Goal: Task Accomplishment & Management: Manage account settings

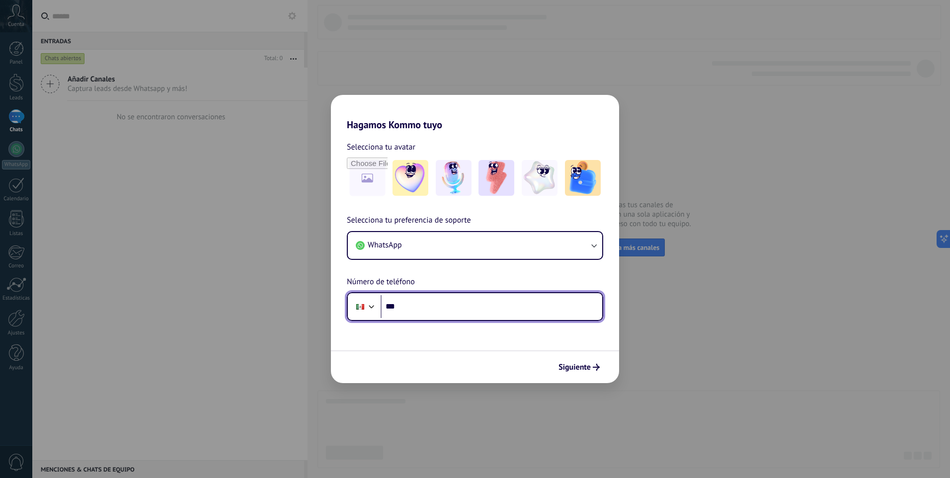
click at [432, 308] on input "***" at bounding box center [492, 306] width 222 height 23
click at [455, 312] on input "***" at bounding box center [492, 306] width 222 height 23
type input "**********"
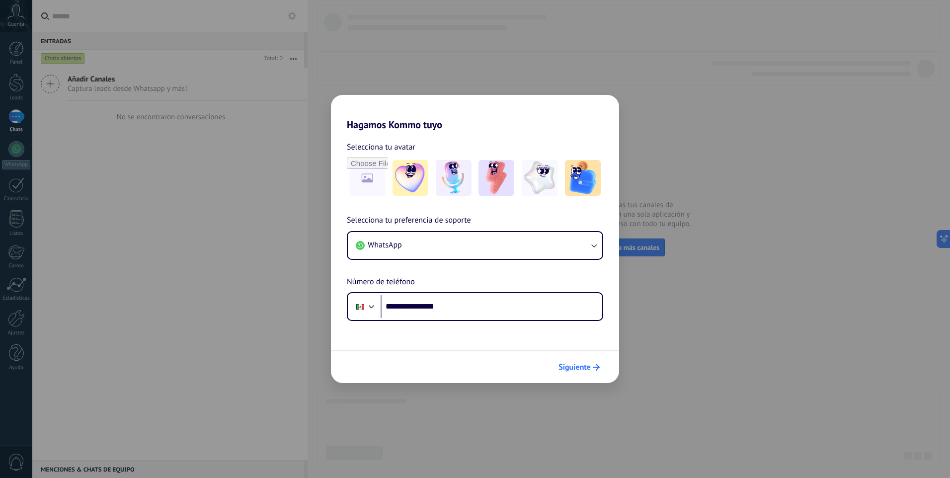
click at [594, 365] on icon "submit" at bounding box center [596, 367] width 7 height 7
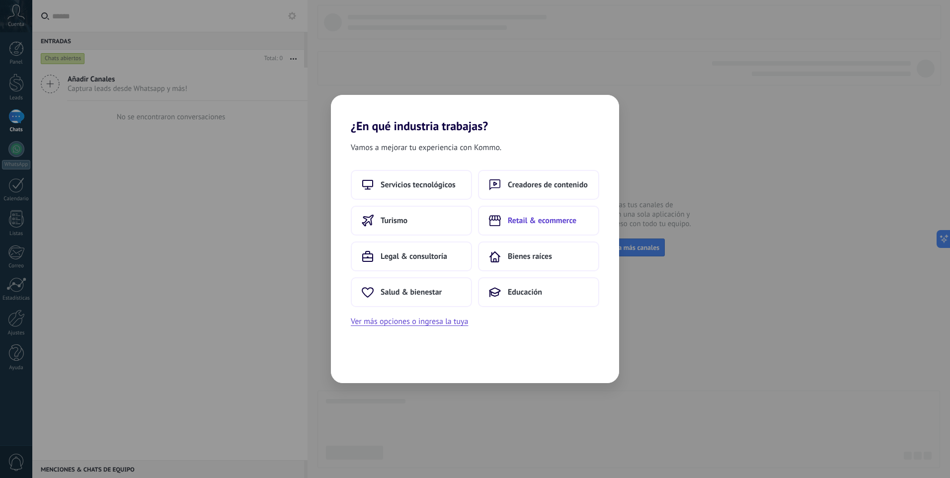
click at [567, 226] on button "Retail & ecommerce" at bounding box center [538, 221] width 121 height 30
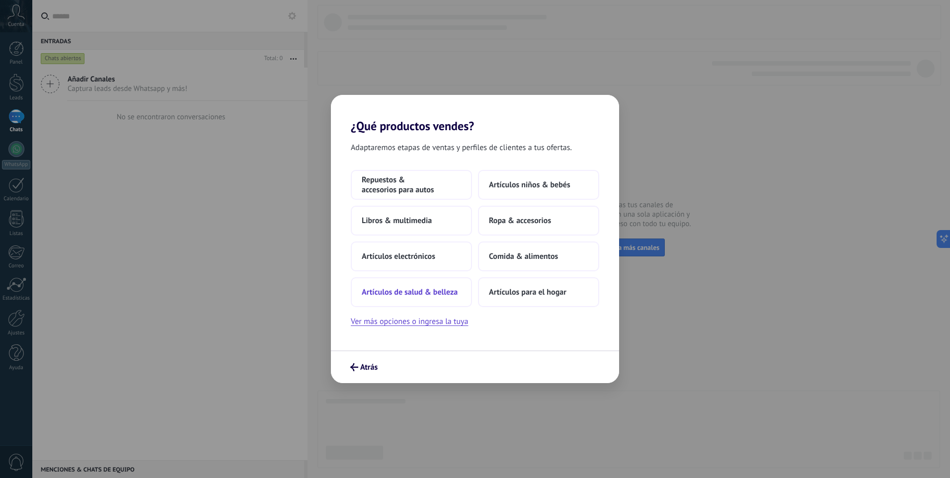
click at [436, 295] on span "Artículos de salud & belleza" at bounding box center [410, 292] width 96 height 10
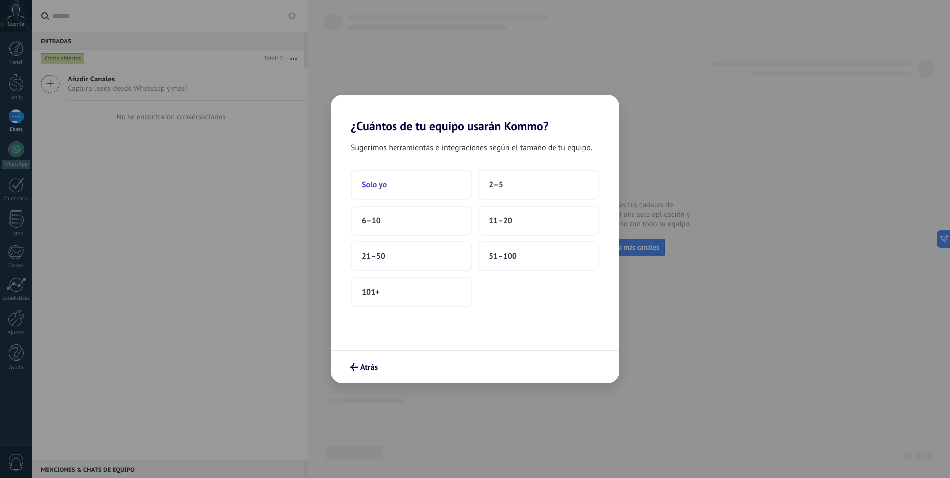
click at [434, 185] on button "Solo yo" at bounding box center [411, 185] width 121 height 30
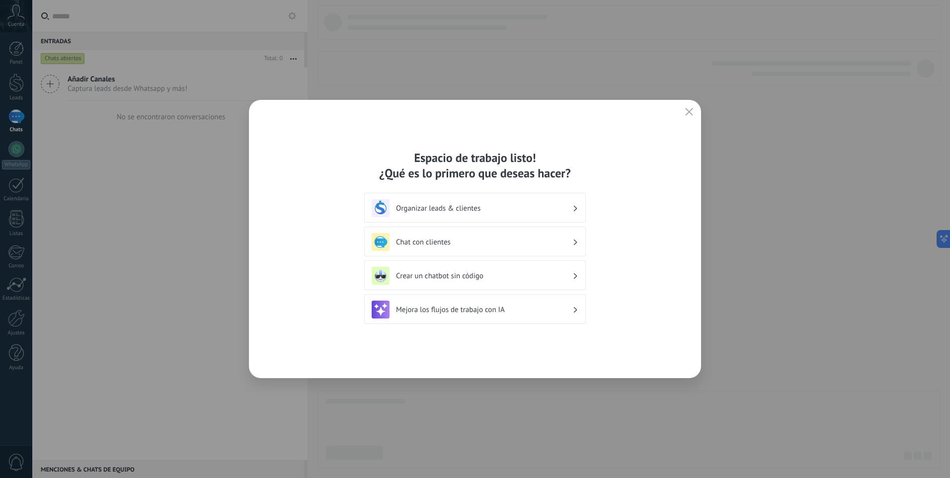
click at [519, 208] on h3 "Organizar leads & clientes" at bounding box center [484, 208] width 176 height 9
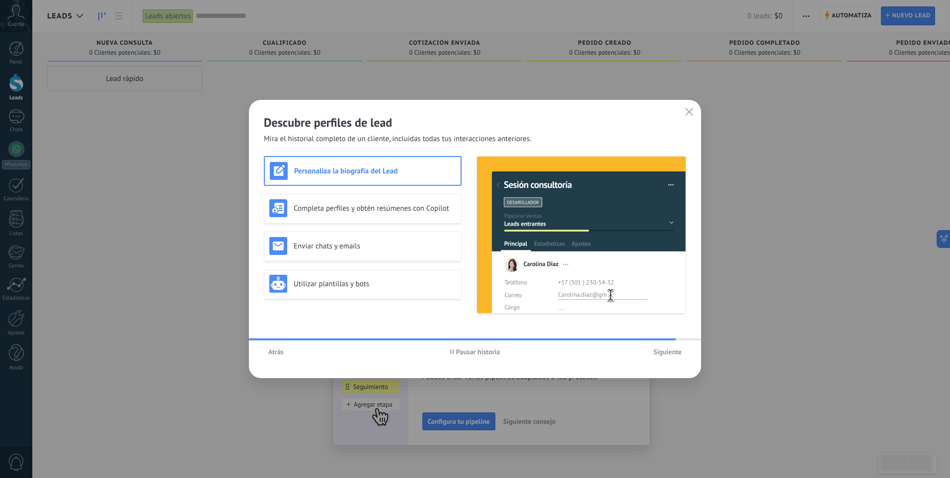
click at [668, 349] on span "Siguiente" at bounding box center [667, 351] width 28 height 7
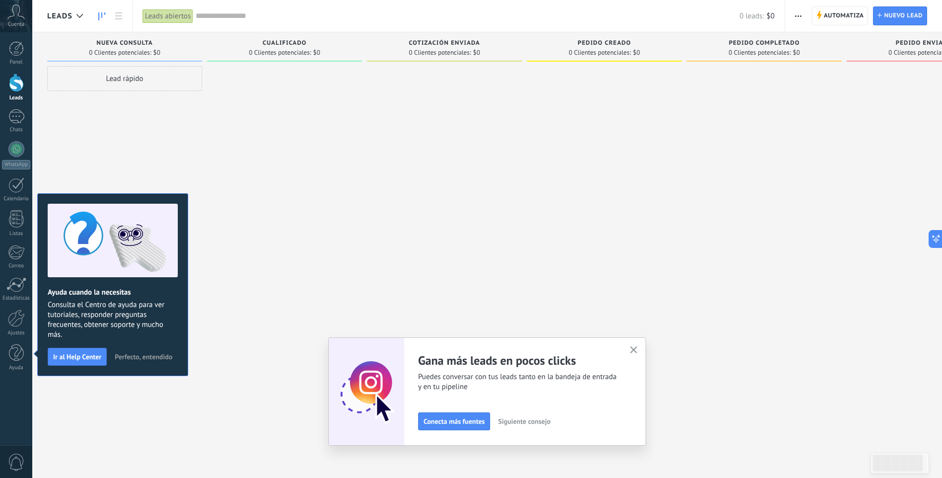
click at [198, 42] on div "Nueva consulta 0 Clientes potenciales: $0" at bounding box center [124, 46] width 155 height 29
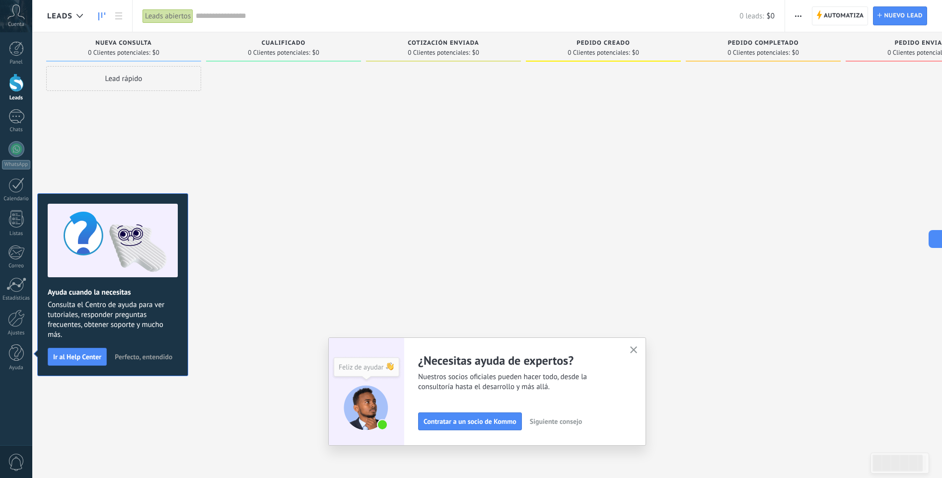
click at [638, 349] on use "button" at bounding box center [633, 349] width 7 height 7
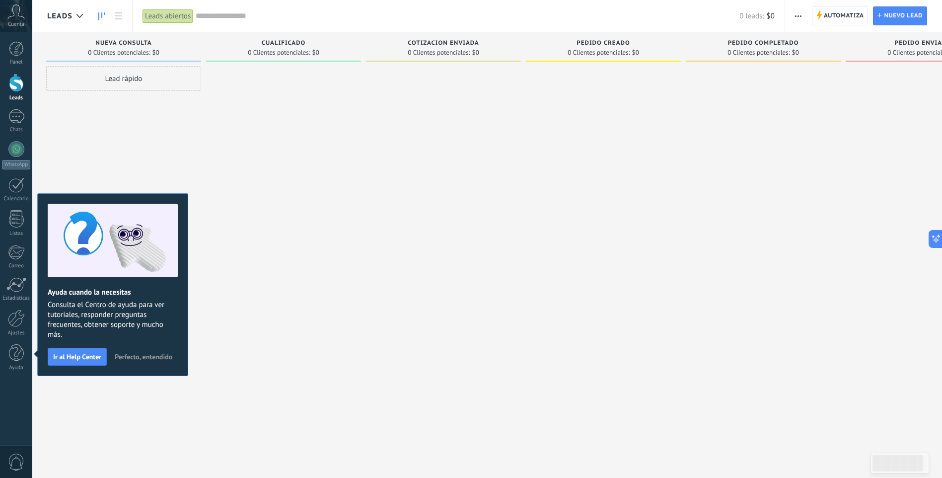
click at [162, 84] on div "Lead rápido" at bounding box center [123, 78] width 155 height 25
click at [276, 84] on div at bounding box center [283, 240] width 155 height 348
click at [118, 54] on span "0 Clientes potenciales:" at bounding box center [119, 53] width 62 height 6
click at [122, 15] on icon at bounding box center [118, 15] width 7 height 7
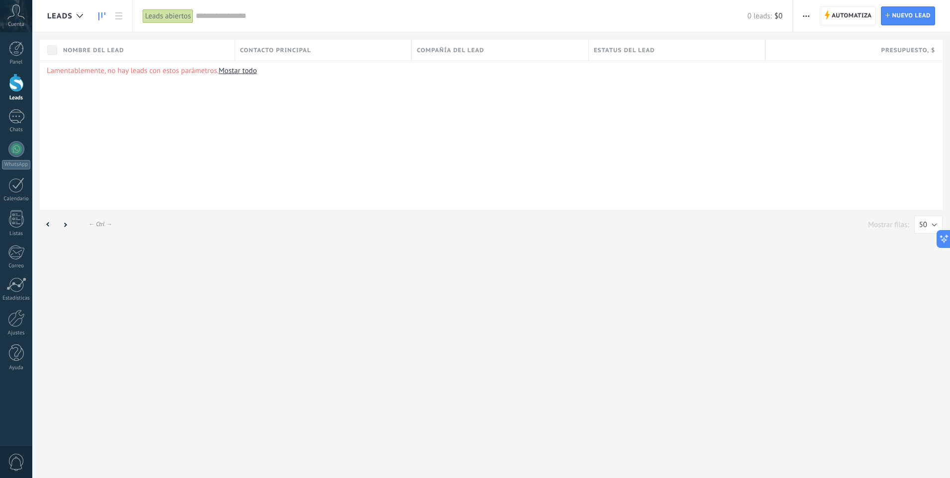
click at [103, 14] on icon at bounding box center [101, 16] width 7 height 8
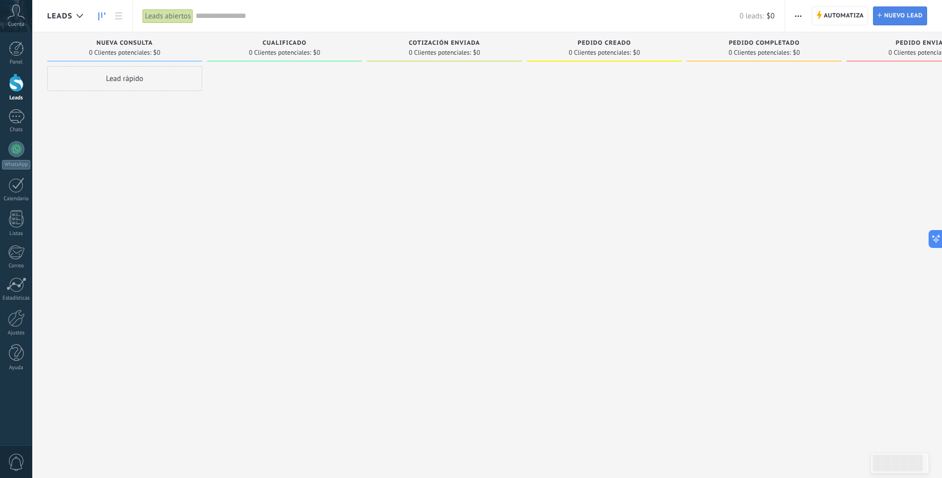
click at [913, 20] on span "Nuevo lead" at bounding box center [903, 16] width 39 height 18
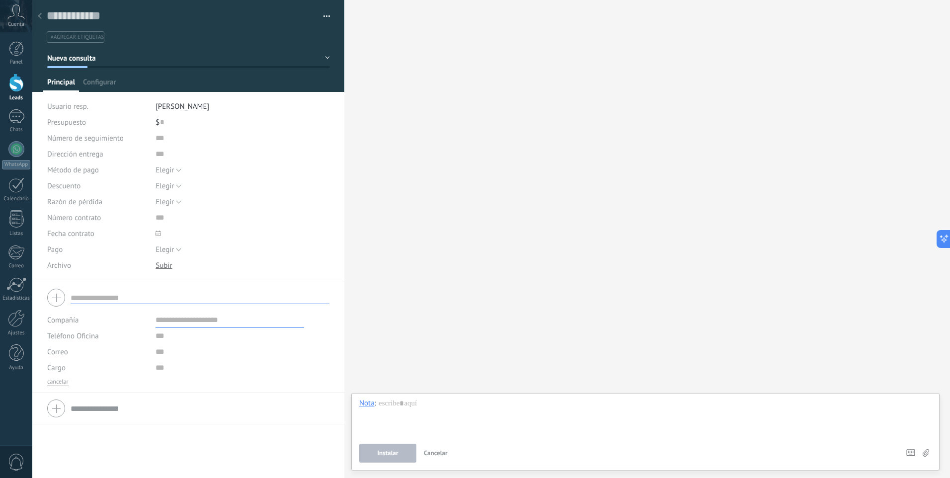
click at [42, 14] on div at bounding box center [40, 16] width 14 height 19
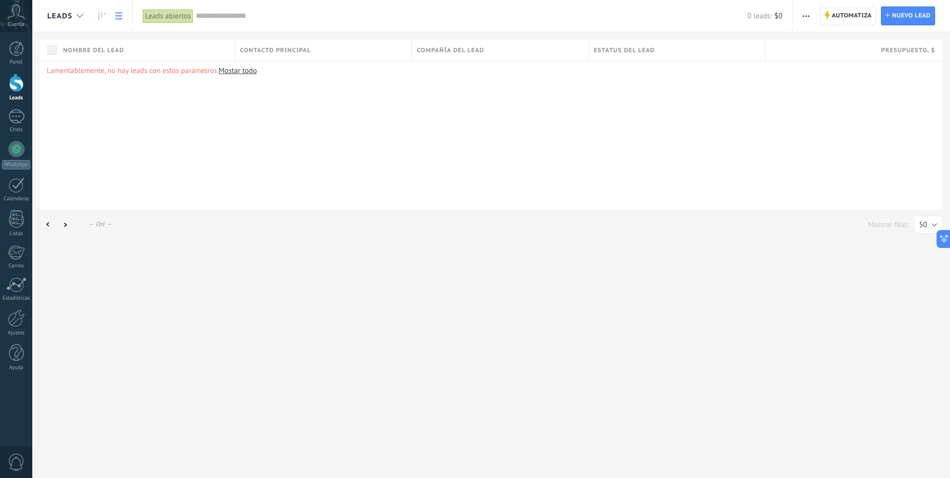
click at [79, 14] on icon at bounding box center [79, 16] width 6 height 4
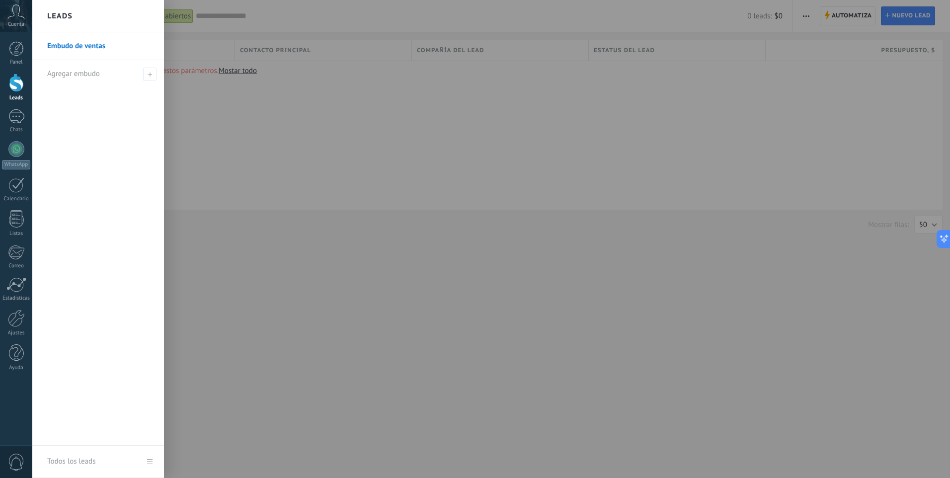
click at [79, 14] on div "Leads" at bounding box center [98, 16] width 132 height 32
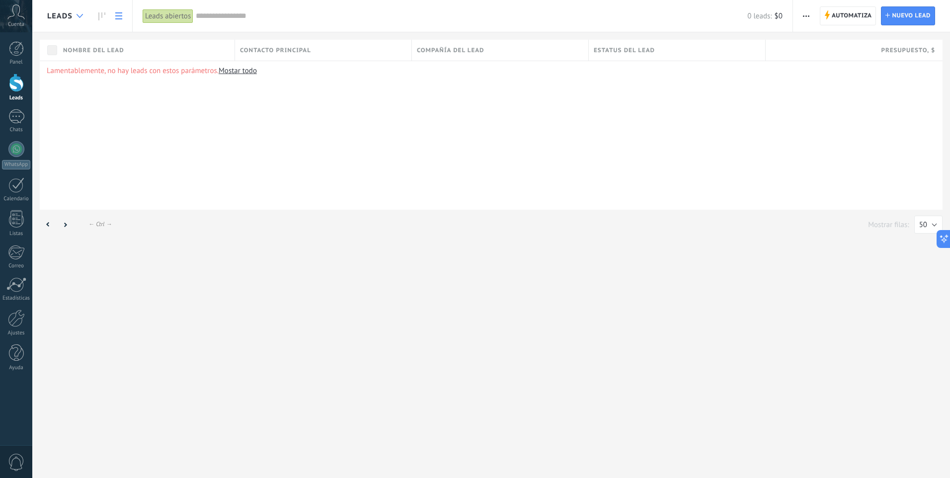
click at [77, 16] on icon at bounding box center [79, 16] width 6 height 4
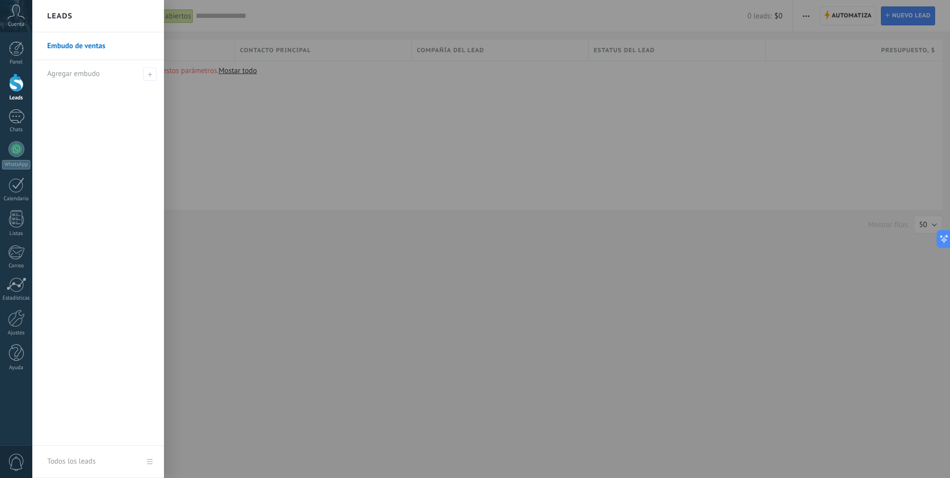
click at [85, 41] on link "Embudo de ventas" at bounding box center [100, 46] width 107 height 28
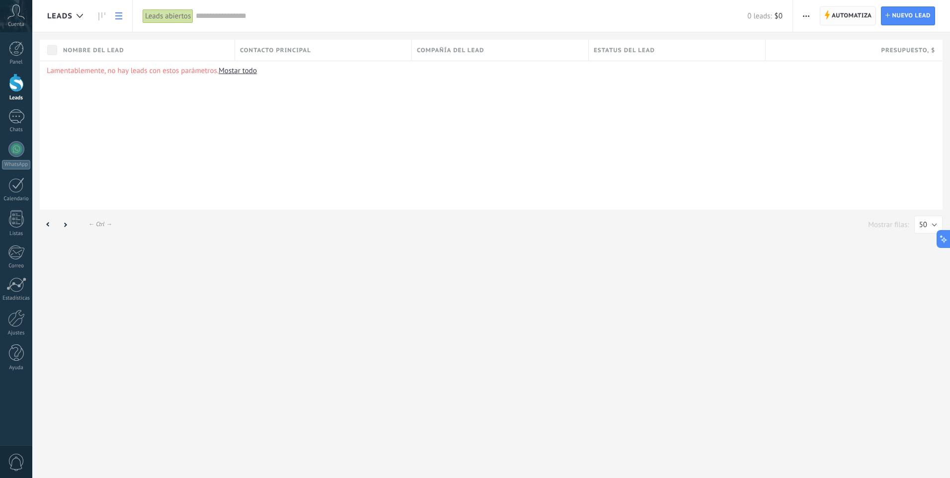
click at [845, 16] on span "Automatiza" at bounding box center [852, 16] width 40 height 18
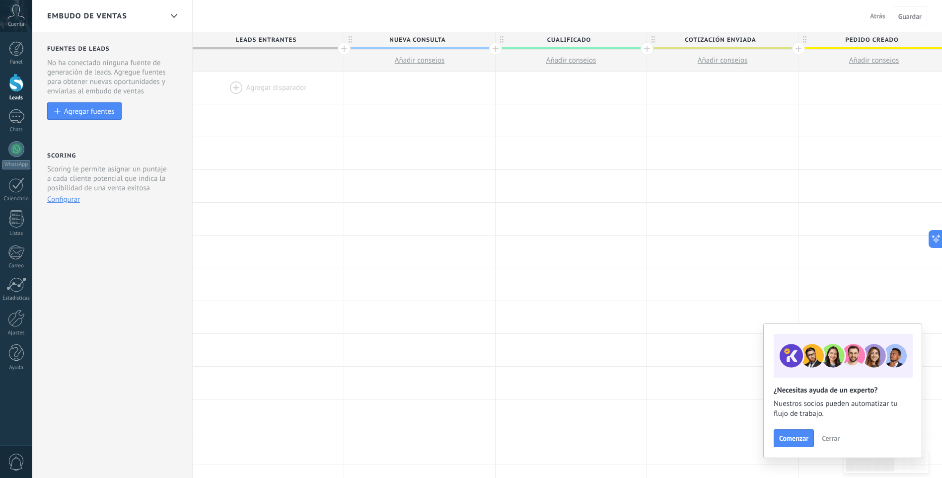
click at [345, 50] on div at bounding box center [344, 48] width 13 height 13
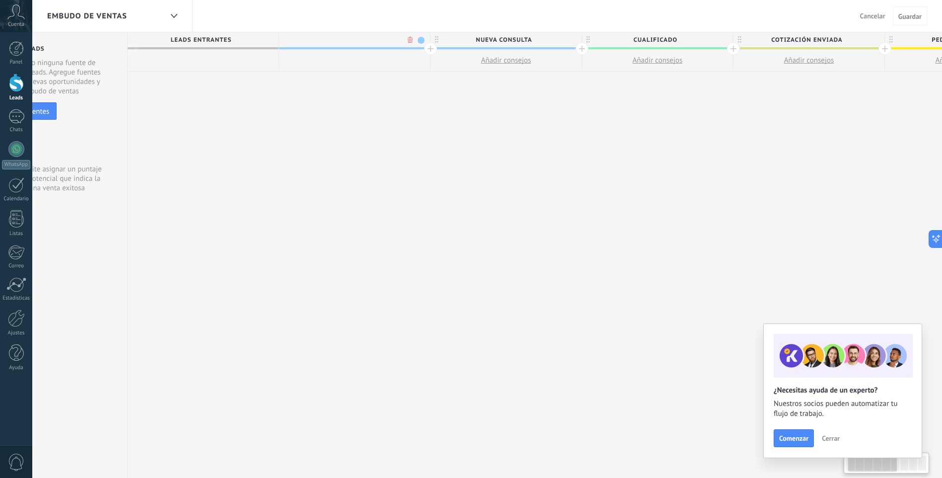
scroll to position [0, 74]
click at [414, 38] on span at bounding box center [412, 40] width 7 height 7
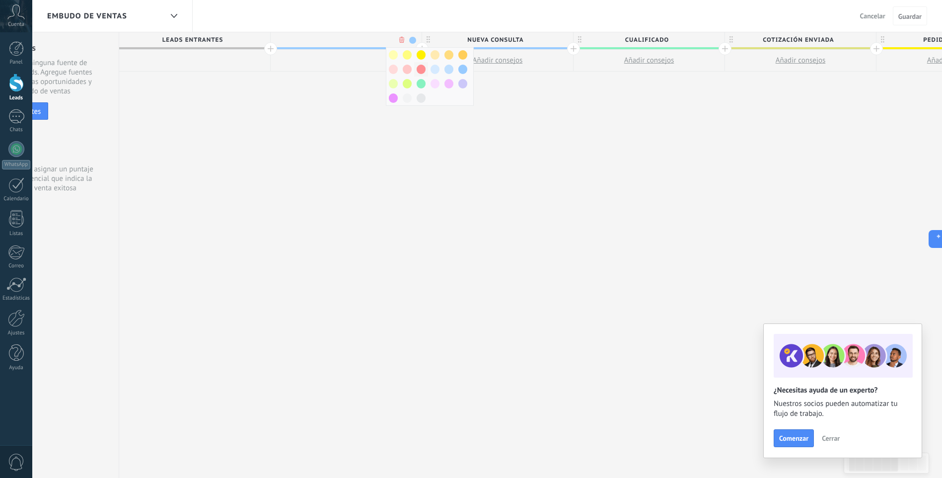
click at [419, 71] on span at bounding box center [421, 69] width 9 height 9
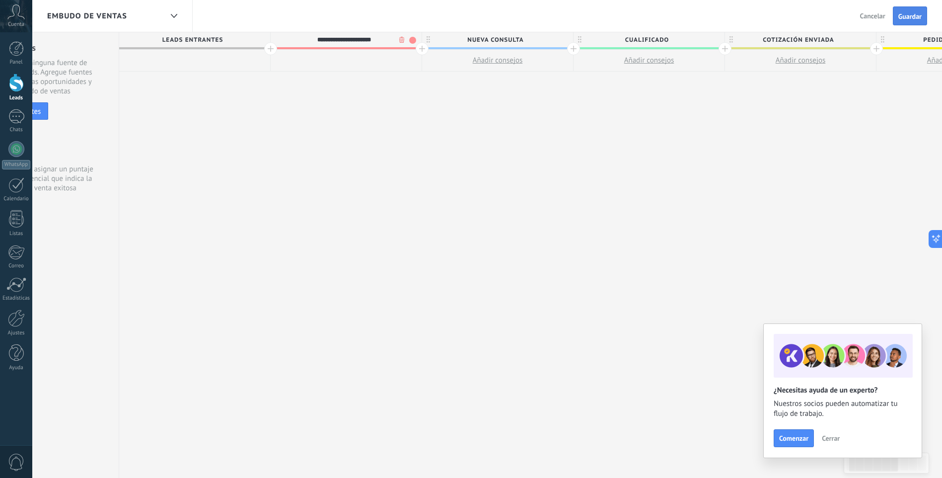
type input "**********"
click at [914, 17] on span "Guardar" at bounding box center [910, 16] width 23 height 7
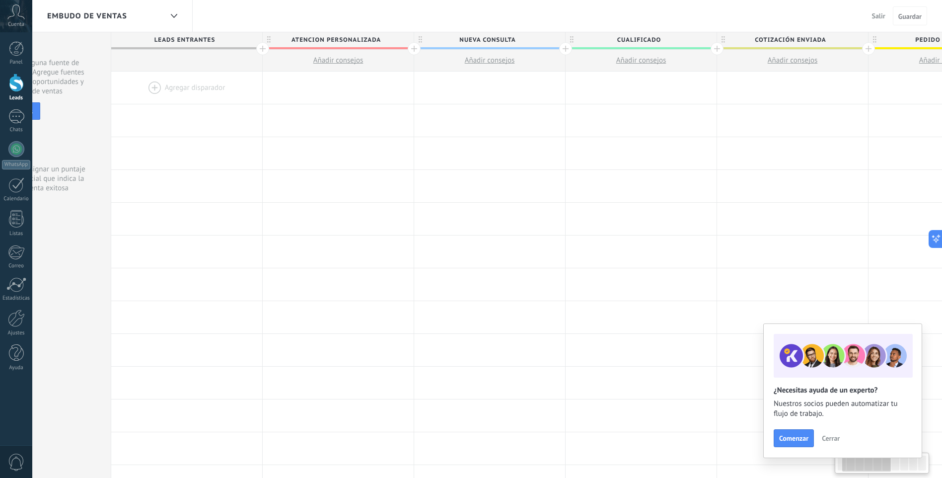
scroll to position [0, 68]
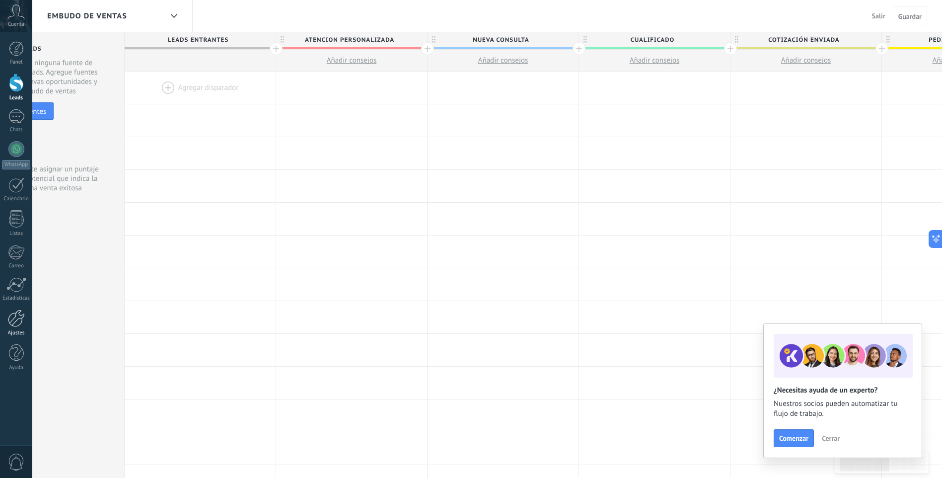
click at [15, 312] on div at bounding box center [16, 317] width 17 height 17
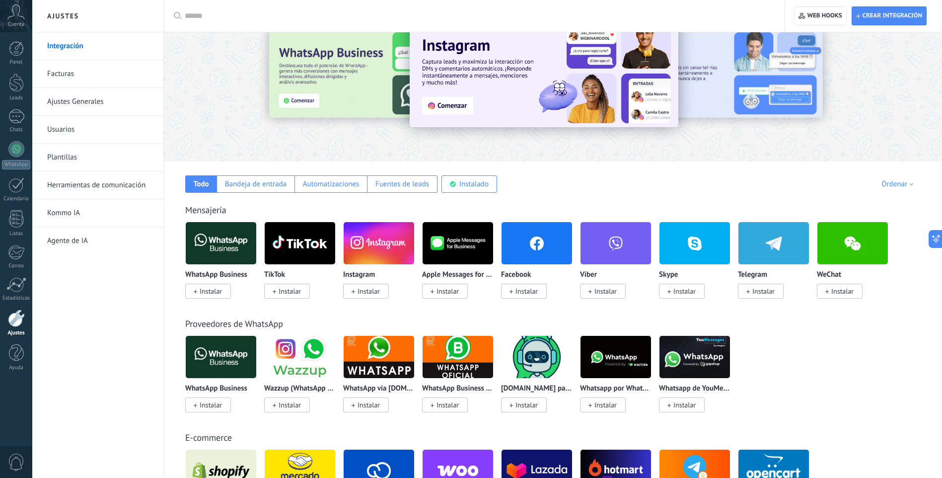
scroll to position [99, 0]
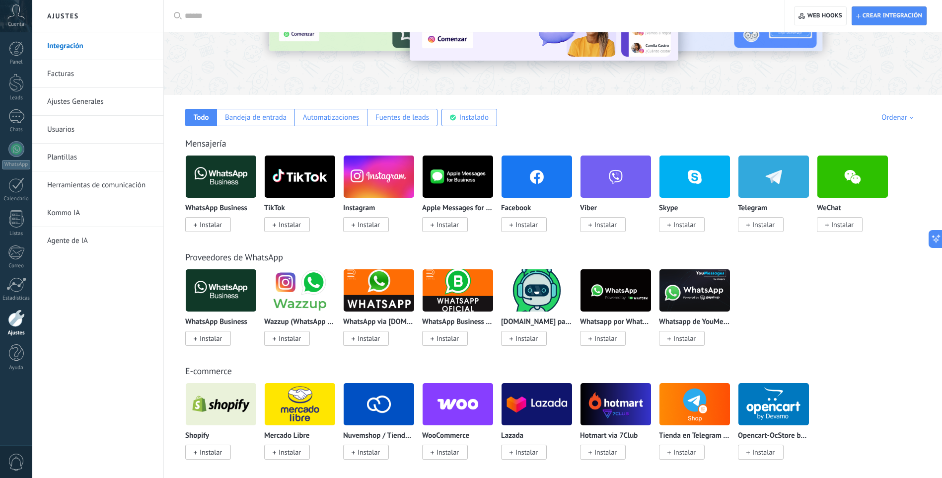
click at [765, 226] on span "Instalar" at bounding box center [764, 224] width 22 height 9
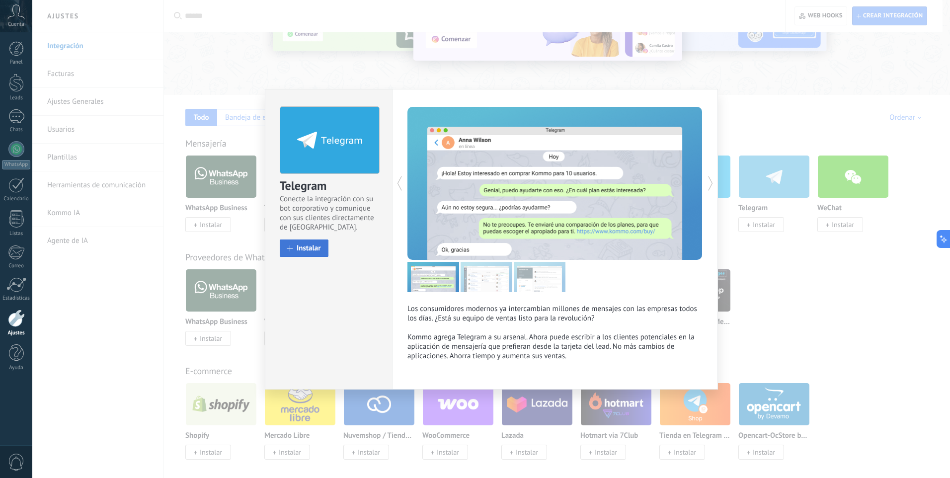
click at [314, 244] on span "Instalar" at bounding box center [309, 247] width 24 height 7
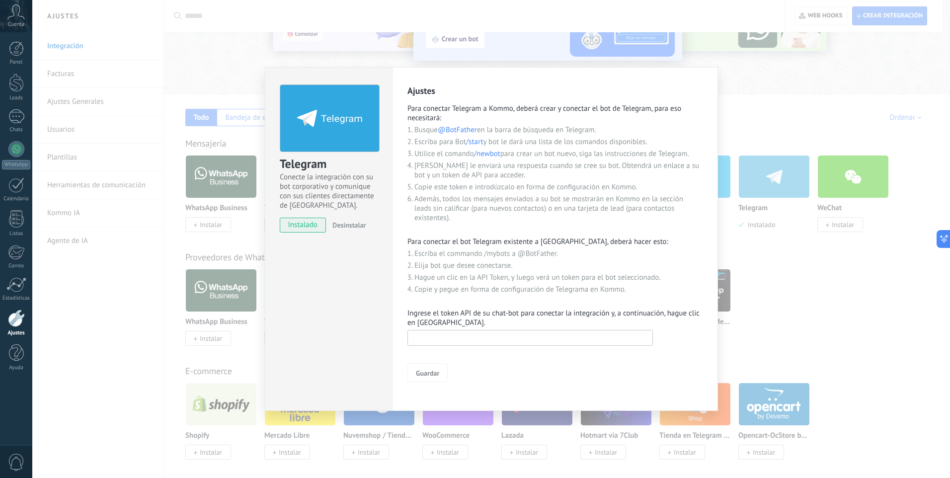
paste input "**********"
type input "**********"
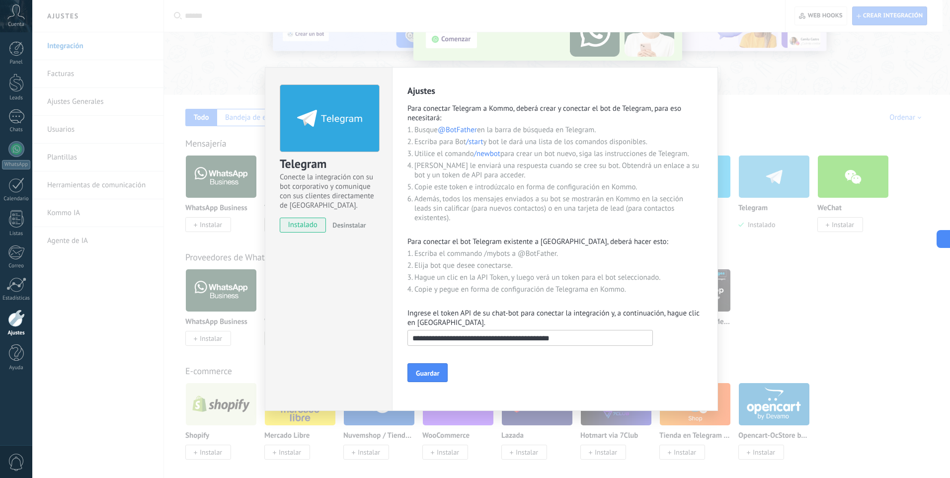
click at [434, 372] on span "Guardar" at bounding box center [427, 373] width 23 height 7
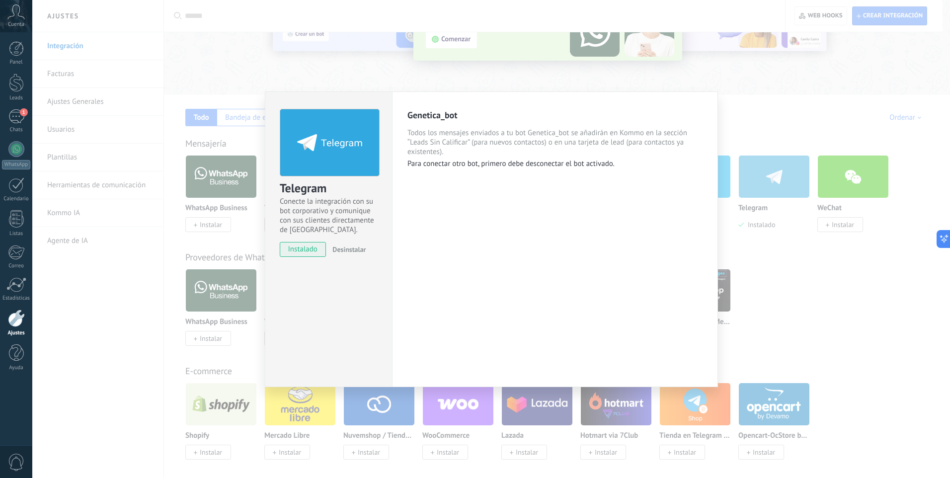
click at [523, 76] on div "Telegram Conecte la integración con su bot corporativo y comunique con sus clie…" at bounding box center [490, 239] width 917 height 478
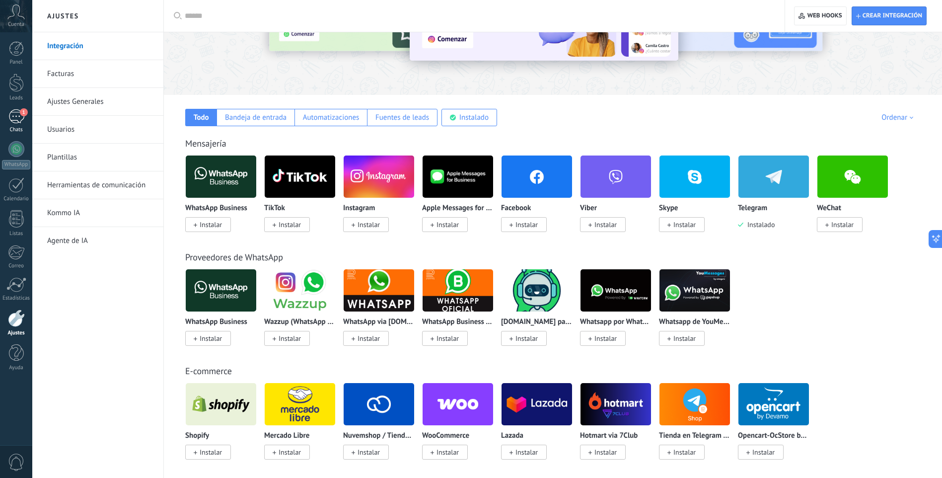
click at [23, 121] on div "1" at bounding box center [16, 116] width 16 height 14
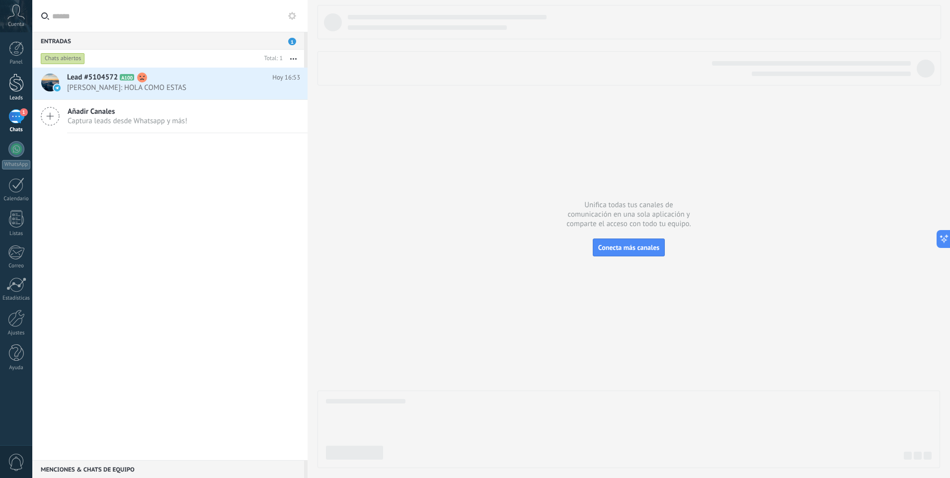
click at [13, 84] on div at bounding box center [16, 83] width 15 height 18
